Goal: Use online tool/utility: Utilize a website feature to perform a specific function

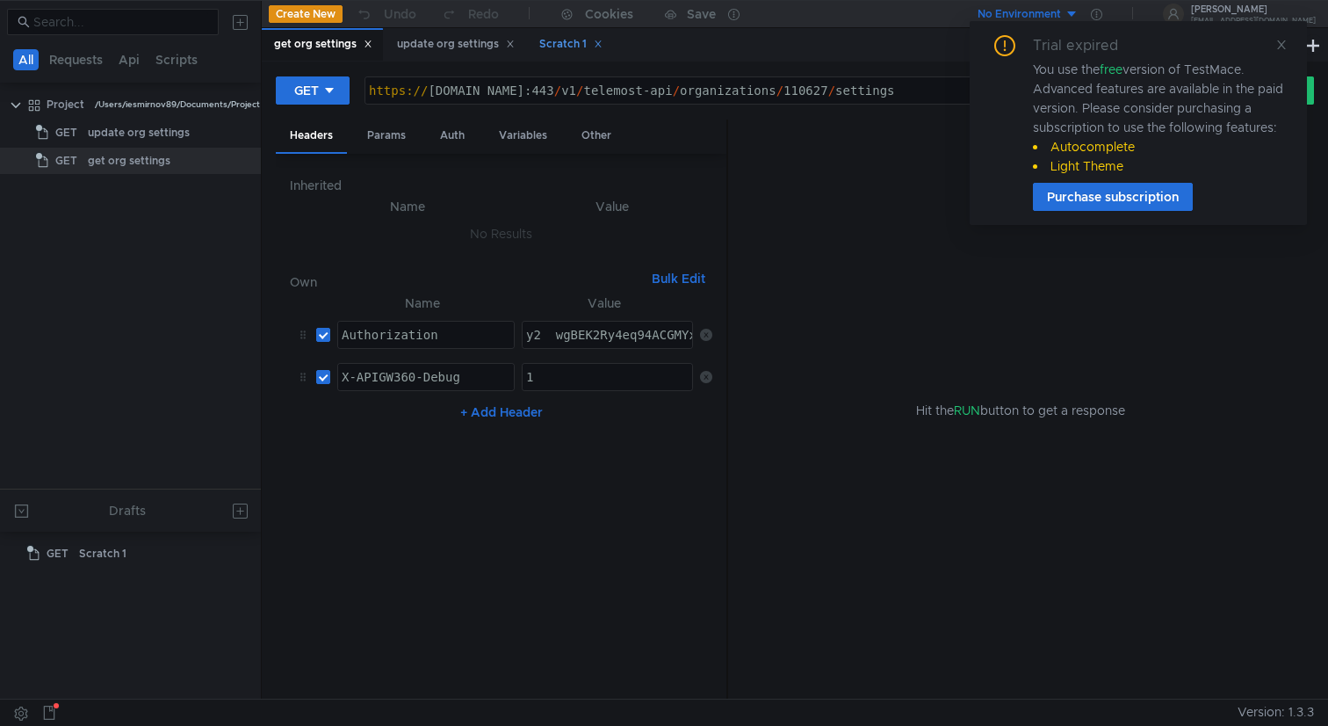
click at [572, 39] on div "Scratch 1" at bounding box center [570, 44] width 63 height 18
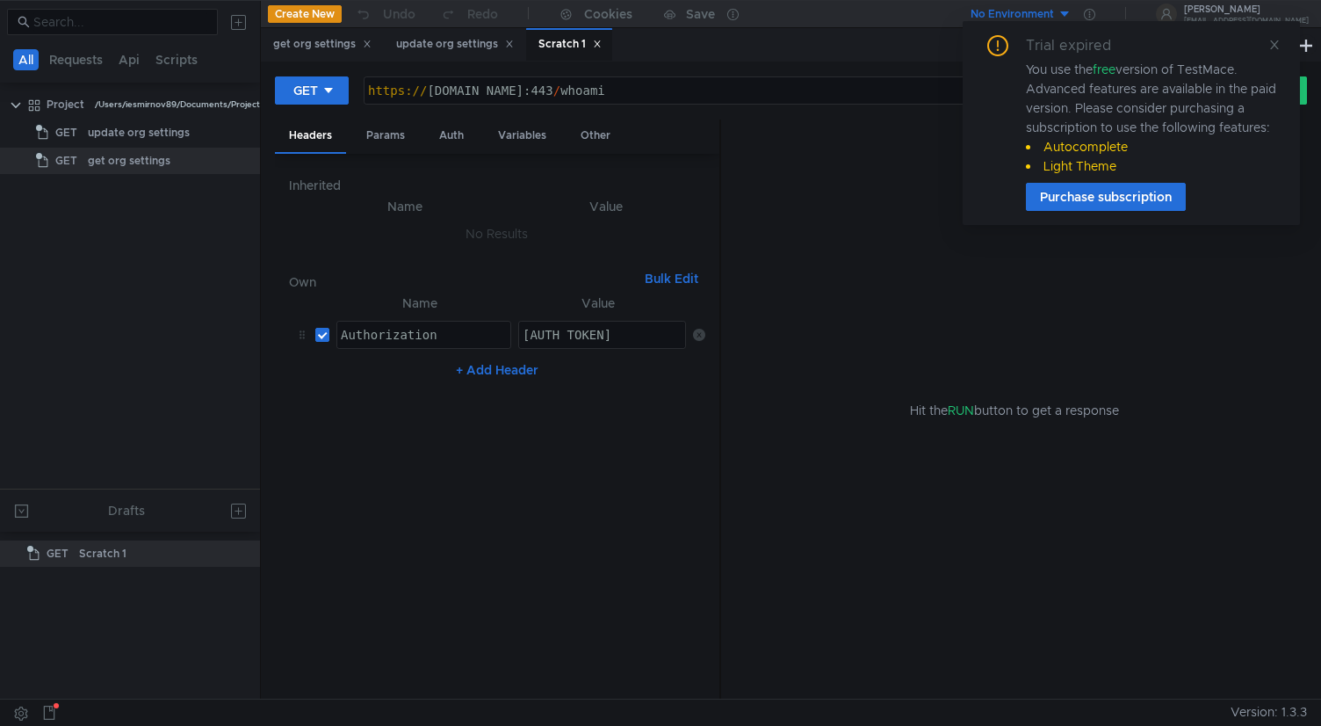
click at [568, 45] on div "Scratch 1" at bounding box center [569, 44] width 63 height 18
click at [662, 41] on div "get org settings update org settings Scratch 1" at bounding box center [778, 44] width 1035 height 33
click at [452, 43] on div "update org settings" at bounding box center [455, 44] width 118 height 18
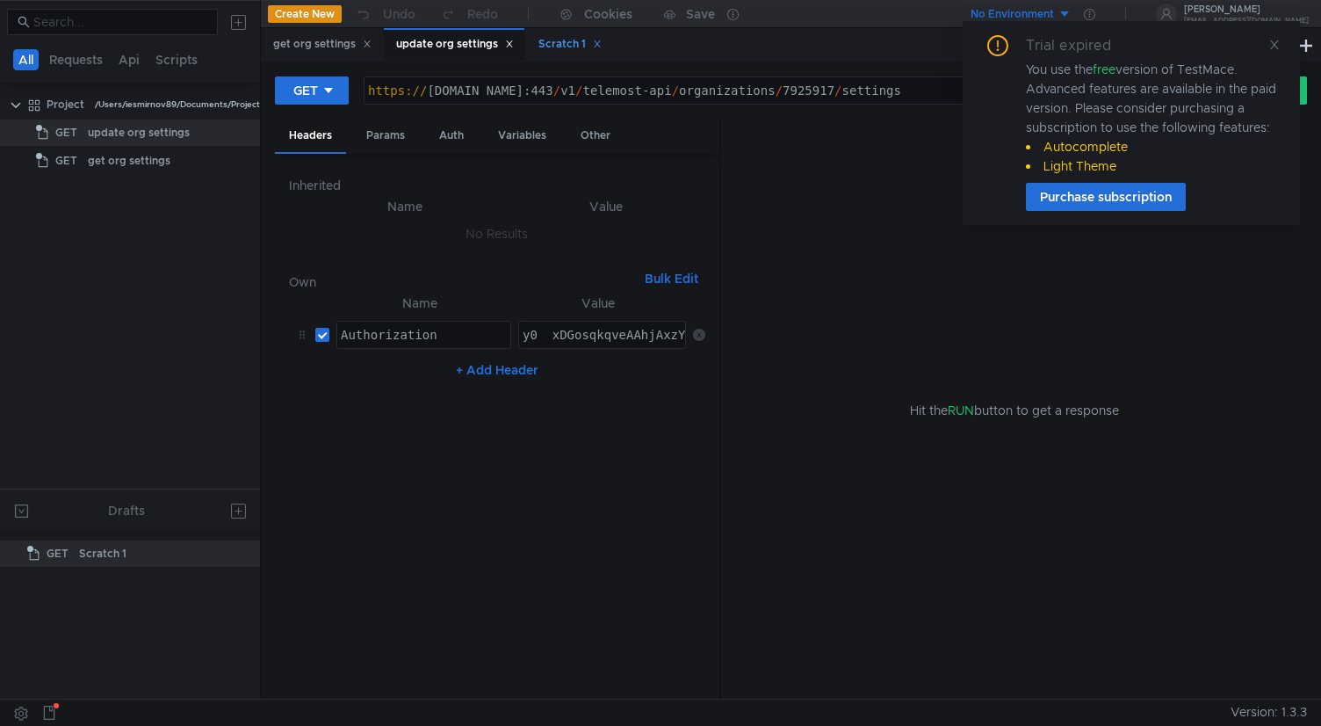
click at [556, 47] on div "Scratch 1" at bounding box center [569, 44] width 63 height 18
click at [164, 272] on tree-viewport "Project /Users/iesmirnov89/Documents/Project GET update org settings GET get or…" at bounding box center [130, 289] width 260 height 399
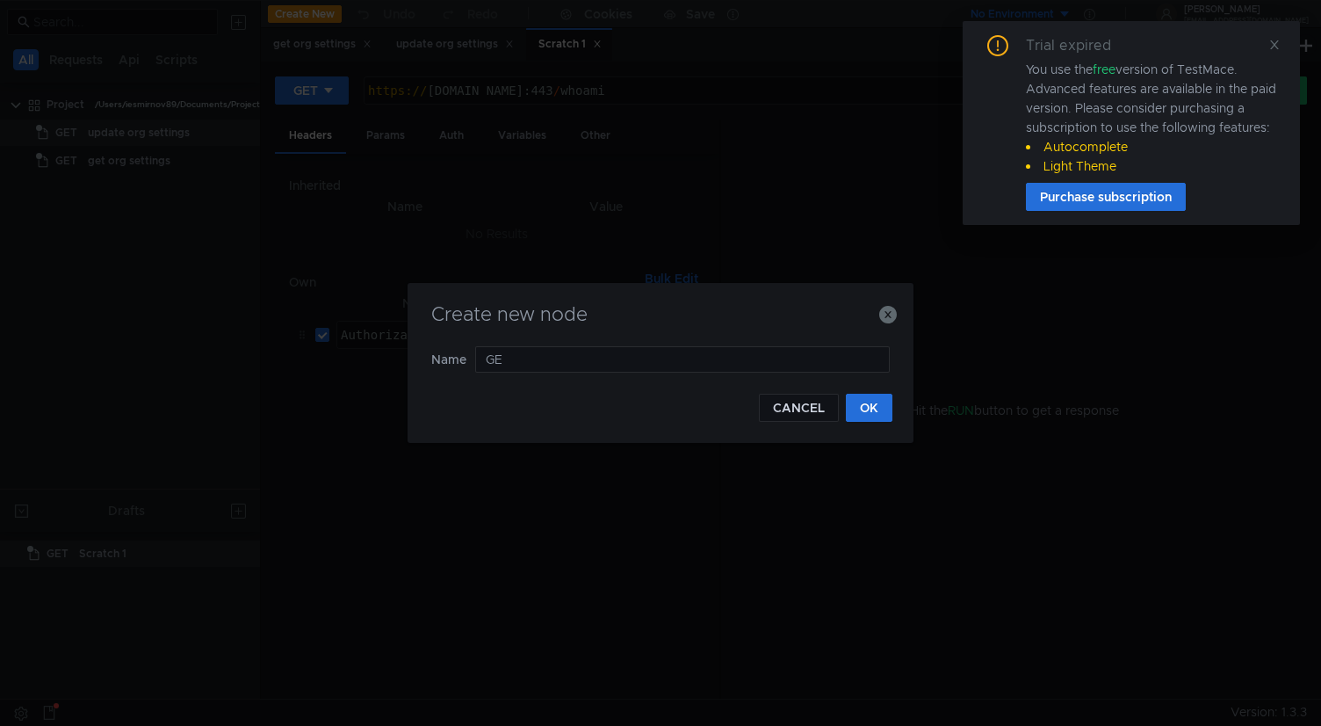
type input "G"
type input "Error Booster"
click at [865, 412] on button "OK" at bounding box center [869, 408] width 47 height 28
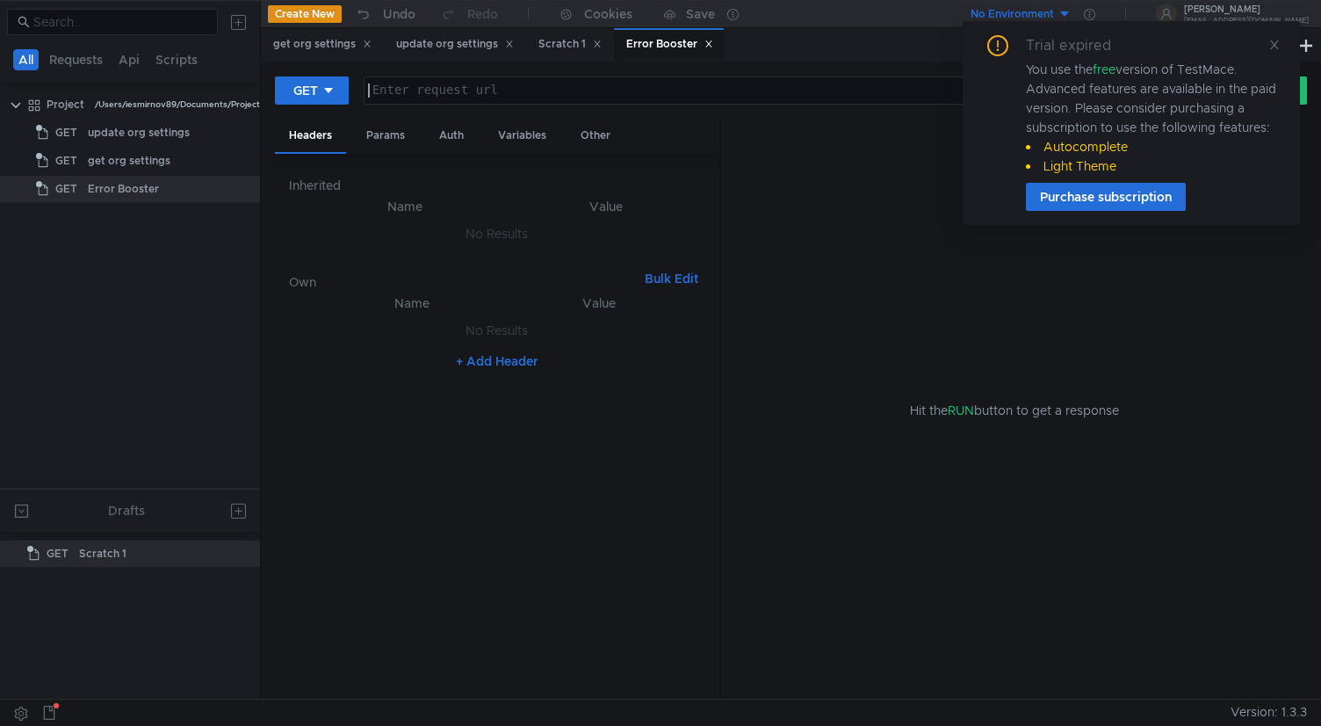
click at [412, 96] on div at bounding box center [775, 104] width 820 height 42
paste textarea
click at [1279, 45] on div "Create New Scratch" at bounding box center [1223, 41] width 132 height 30
click at [1275, 43] on icon at bounding box center [1274, 44] width 9 height 9
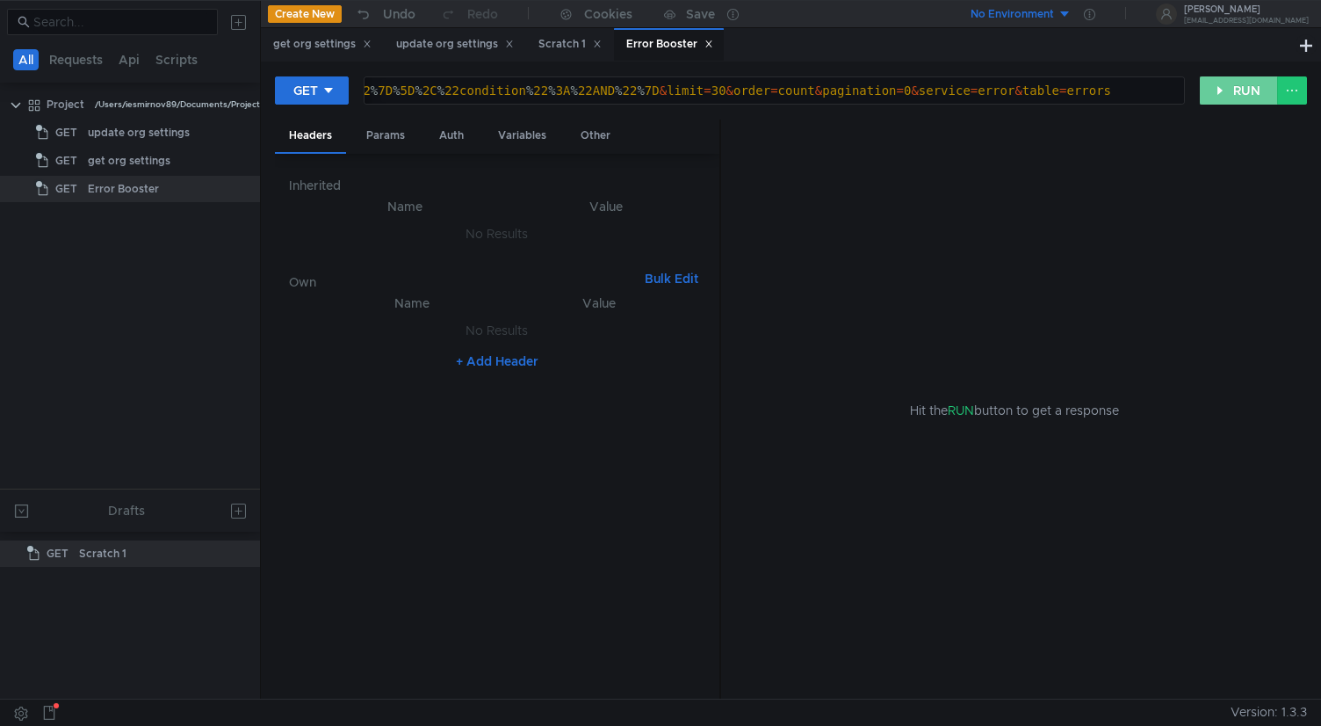
click at [1250, 88] on button "RUN" at bounding box center [1239, 90] width 78 height 28
